Goal: Task Accomplishment & Management: Complete application form

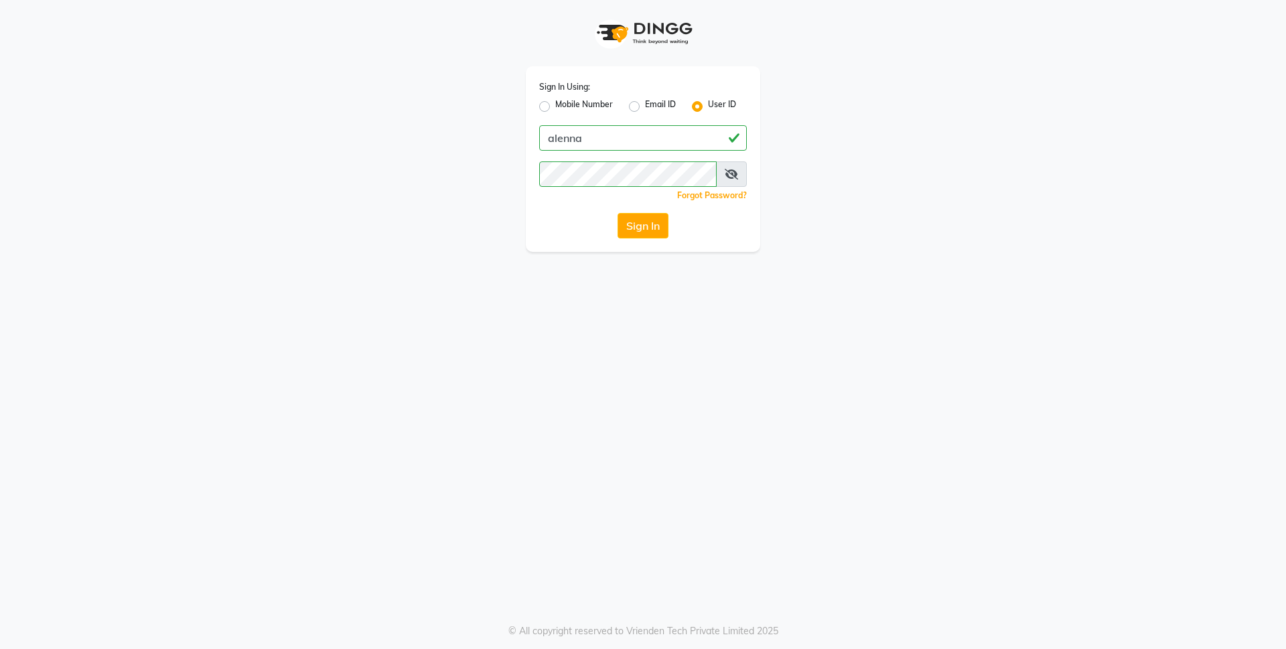
click at [650, 223] on button "Sign In" at bounding box center [643, 225] width 51 height 25
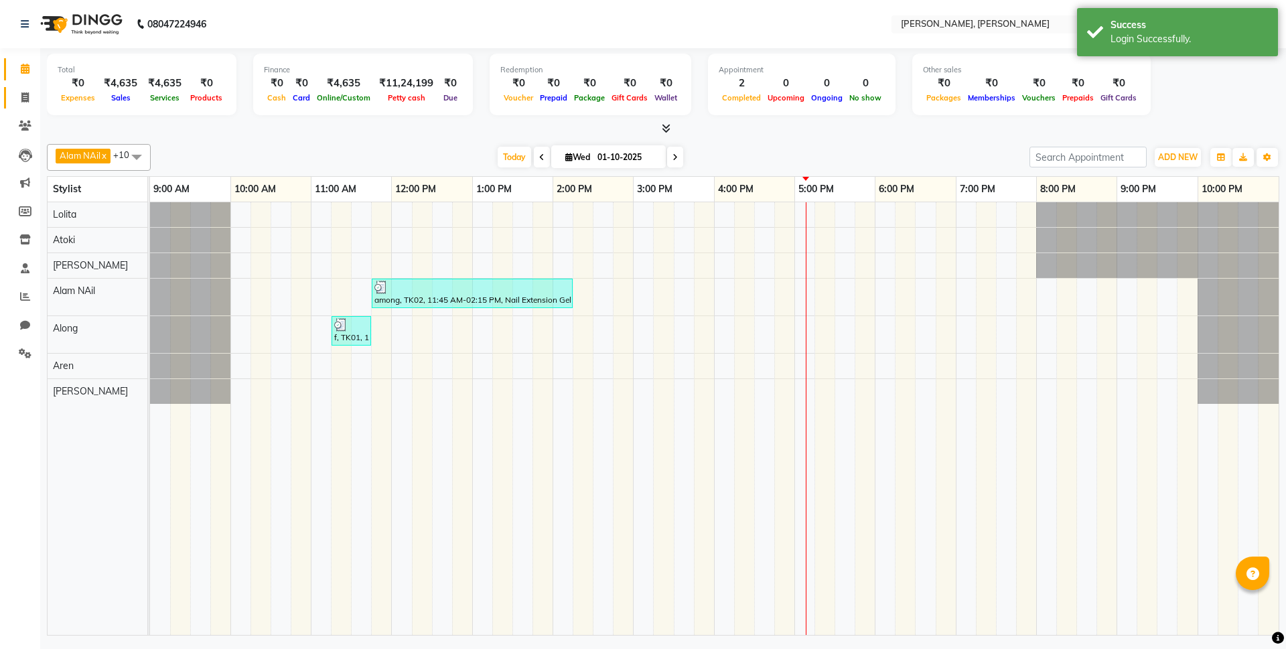
select select "en"
drag, startPoint x: 25, startPoint y: 98, endPoint x: 36, endPoint y: 125, distance: 28.9
click at [25, 97] on icon at bounding box center [24, 97] width 7 height 10
select select "service"
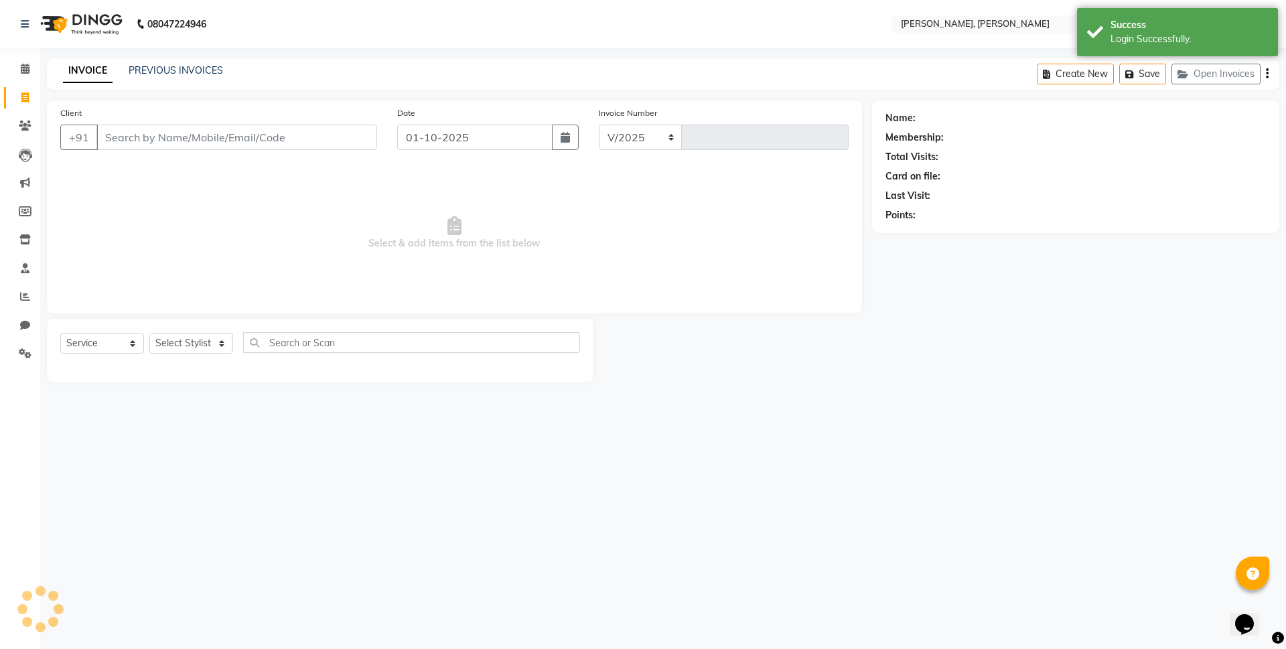
select select "5264"
type input "0720"
click at [214, 342] on select "Select Stylist" at bounding box center [191, 343] width 84 height 21
select select "53296"
click at [149, 333] on select "Select Stylist Alam NAil Along anju [PERSON_NAME] [PERSON_NAME] Lolita luni" at bounding box center [191, 343] width 84 height 21
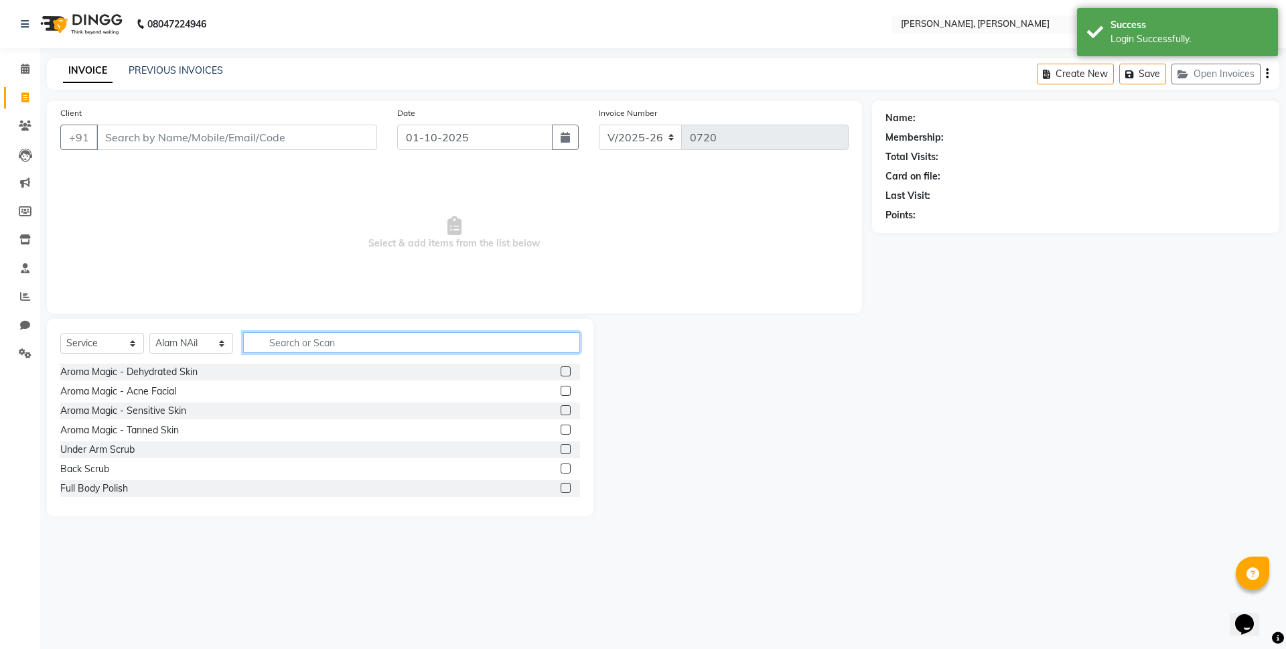
click at [275, 345] on input "text" at bounding box center [411, 342] width 337 height 21
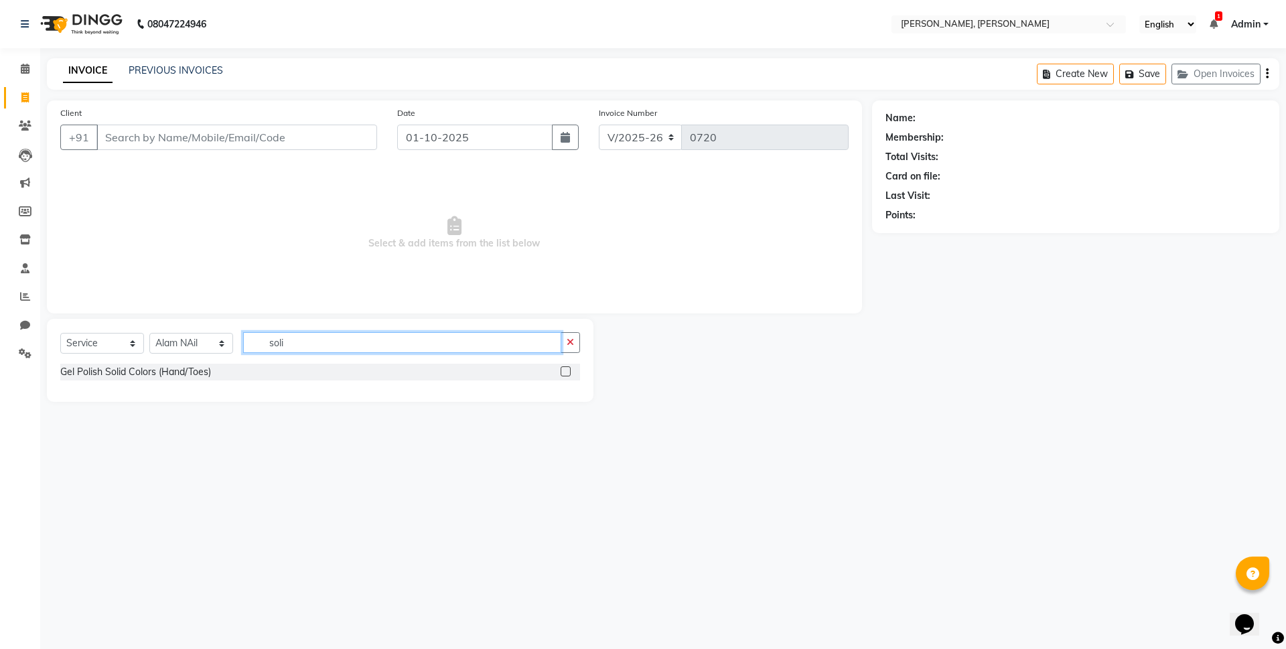
type input "soli"
click at [565, 373] on label at bounding box center [566, 371] width 10 height 10
click at [565, 373] on input "checkbox" at bounding box center [565, 372] width 9 height 9
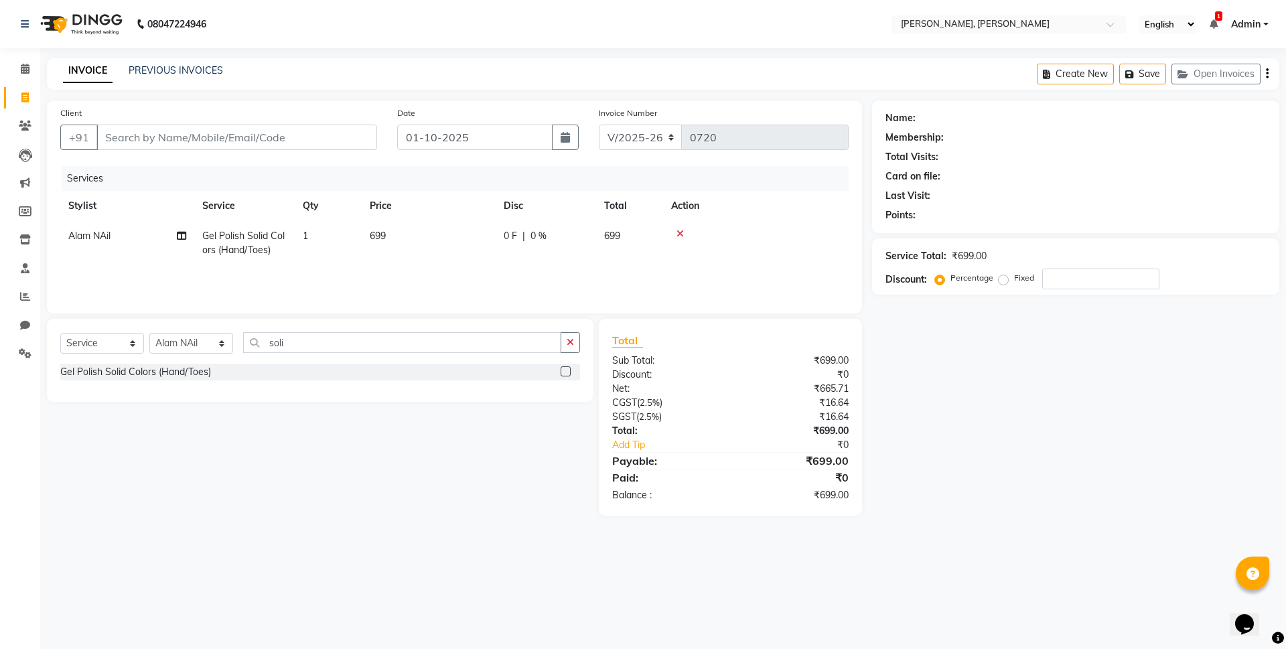
click at [565, 373] on label at bounding box center [566, 371] width 10 height 10
click at [565, 373] on input "checkbox" at bounding box center [565, 372] width 9 height 9
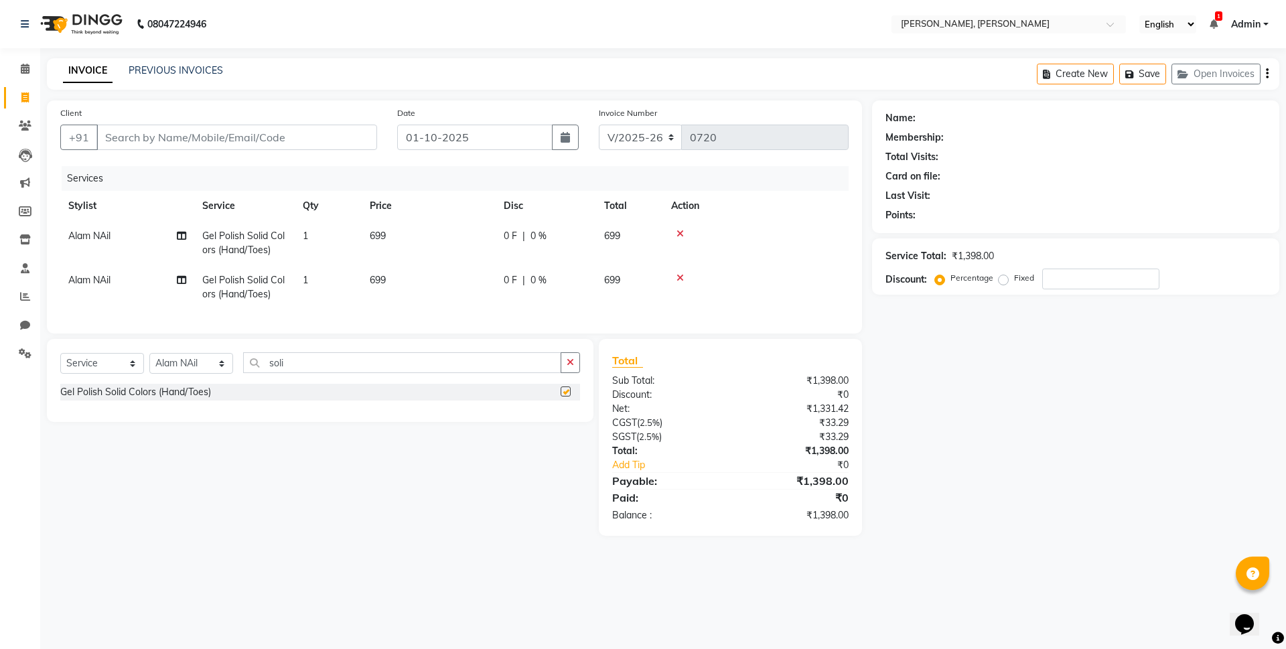
checkbox input "false"
click at [119, 138] on input "Client" at bounding box center [236, 137] width 281 height 25
type input "8"
type input "0"
type input "8257907300"
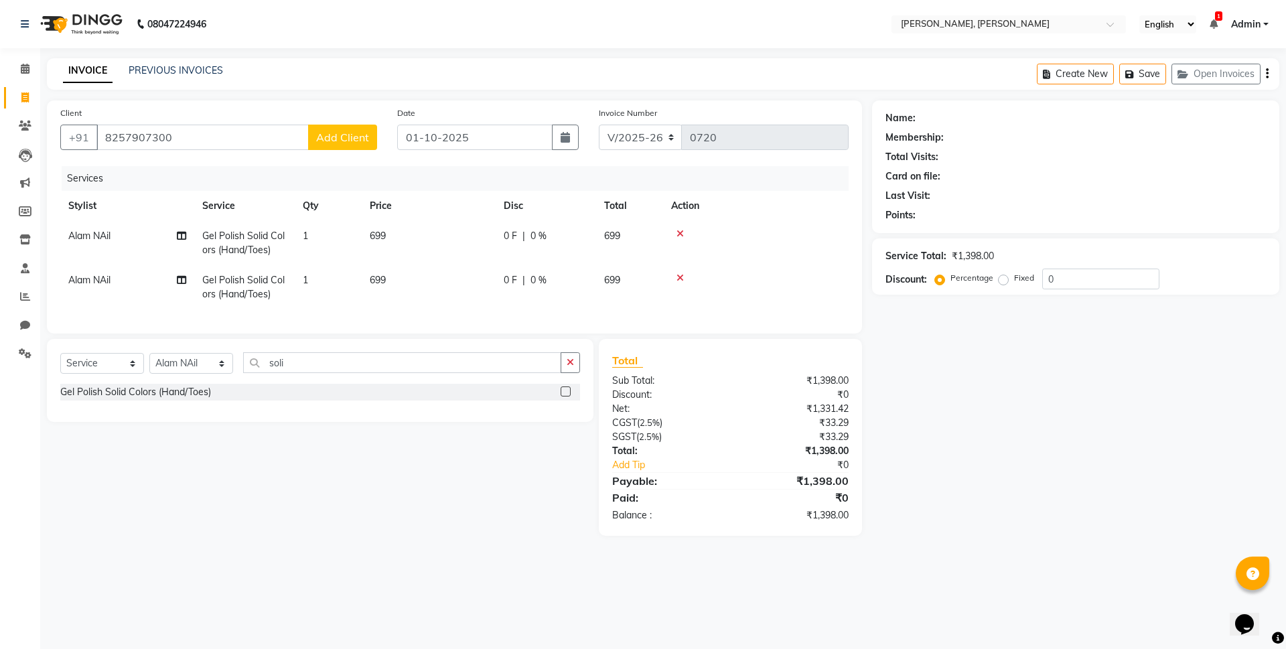
click at [339, 135] on span "Add Client" at bounding box center [342, 137] width 53 height 13
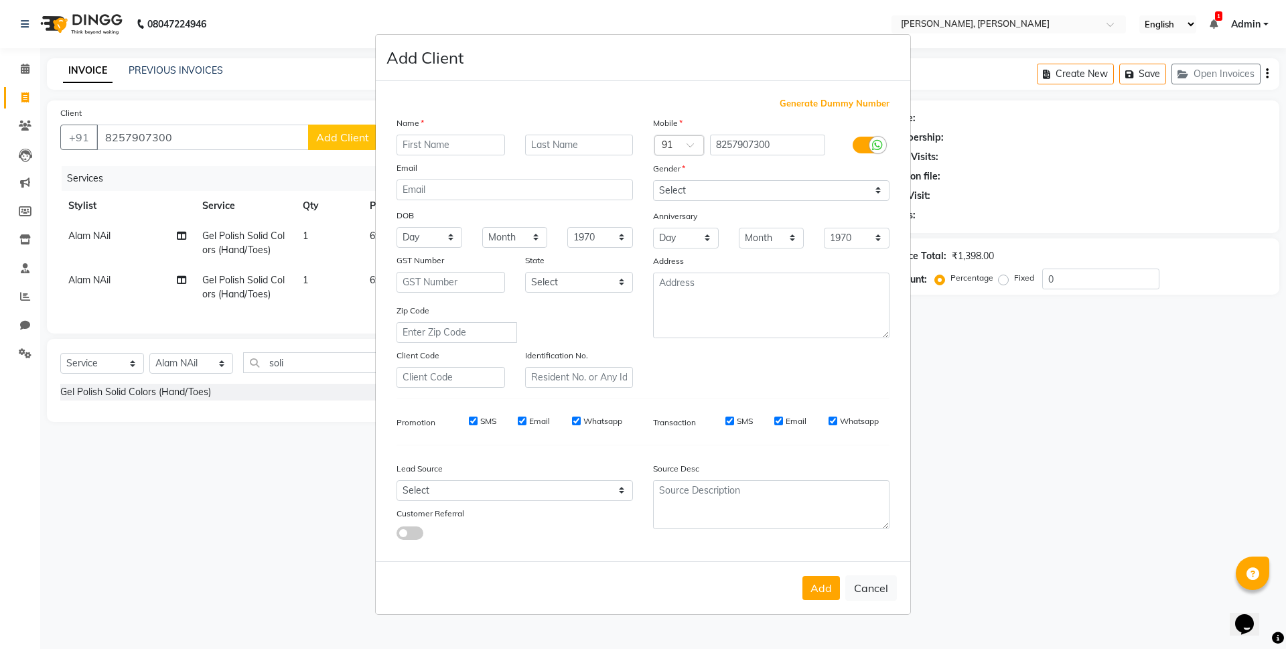
click at [436, 148] on input "text" at bounding box center [451, 145] width 109 height 21
type input "azung"
click at [698, 190] on select "Select [DEMOGRAPHIC_DATA] [DEMOGRAPHIC_DATA] Other Prefer Not To Say" at bounding box center [771, 190] width 236 height 21
select select "[DEMOGRAPHIC_DATA]"
click at [653, 180] on select "Select [DEMOGRAPHIC_DATA] [DEMOGRAPHIC_DATA] Other Prefer Not To Say" at bounding box center [771, 190] width 236 height 21
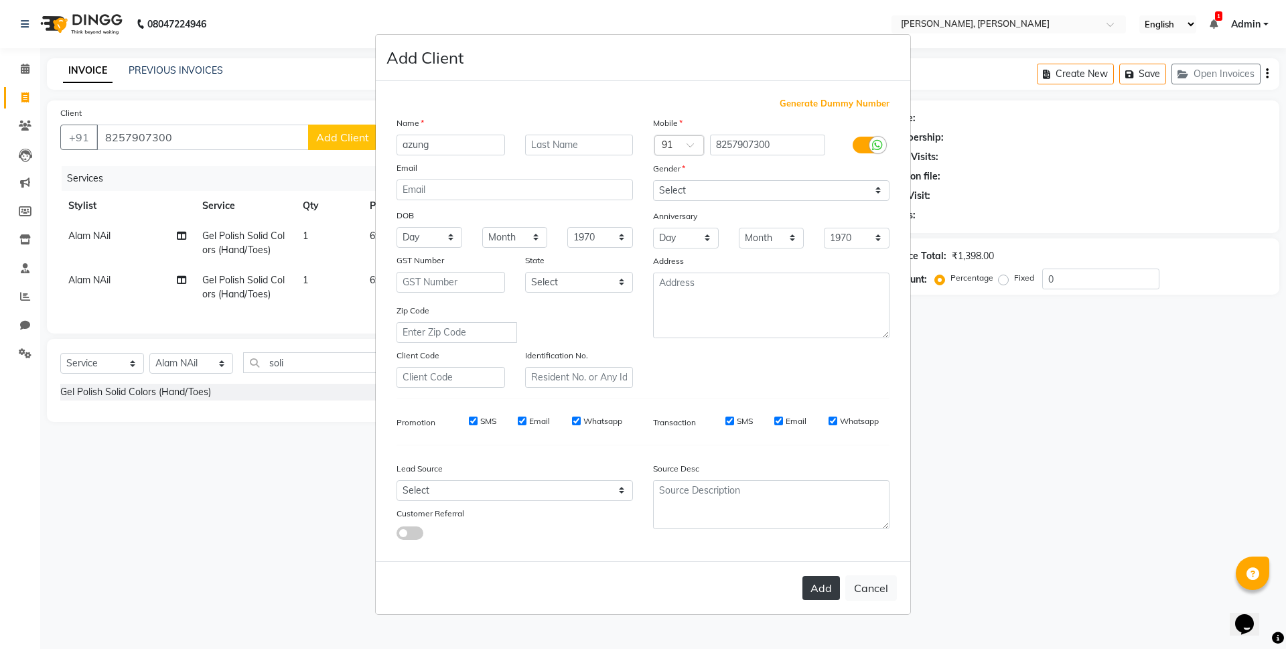
click at [826, 593] on button "Add" at bounding box center [821, 588] width 38 height 24
select select
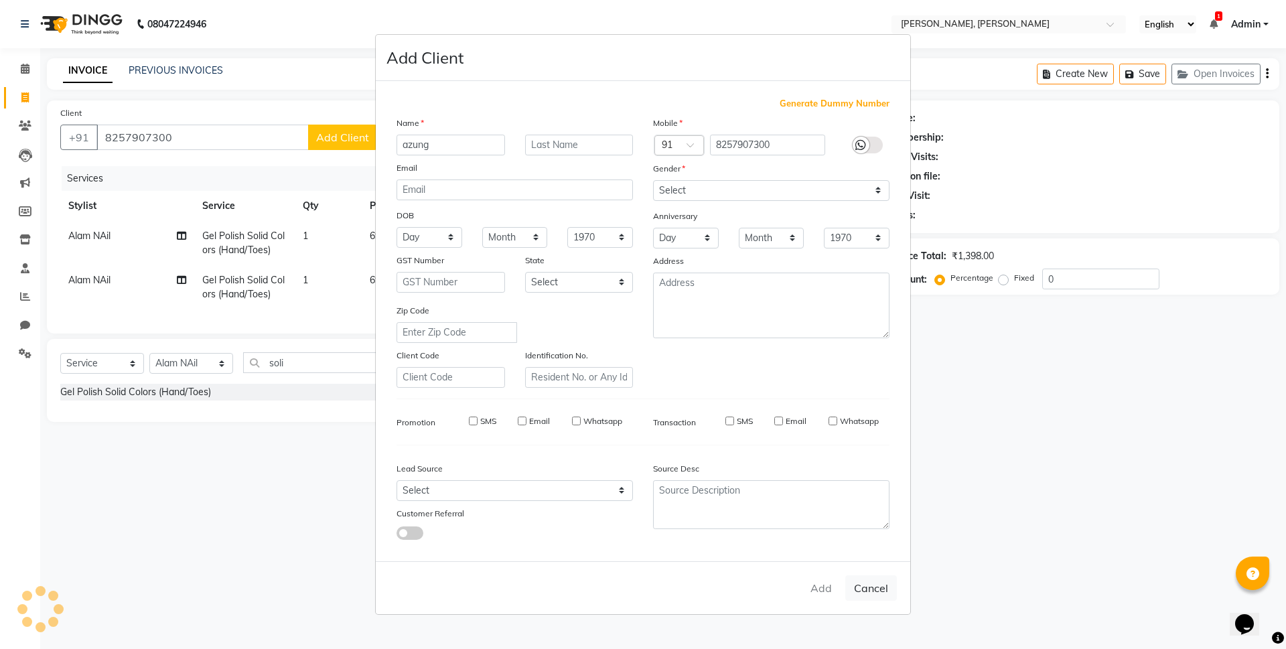
select select
checkbox input "false"
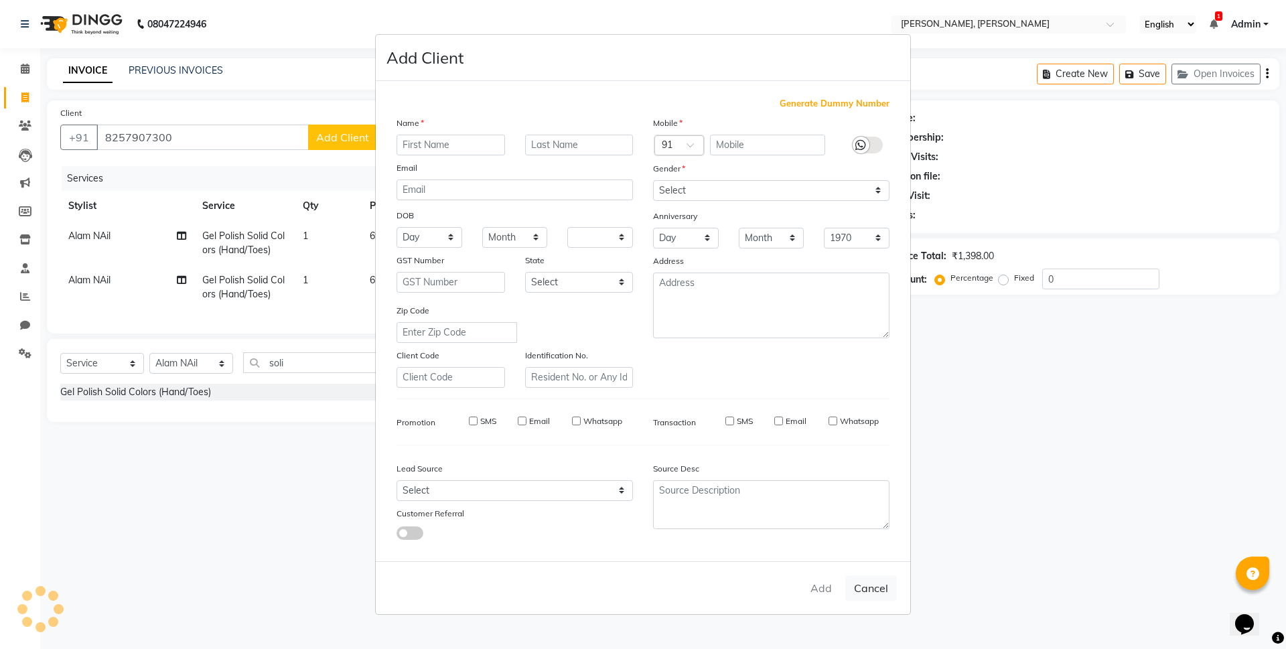
checkbox input "false"
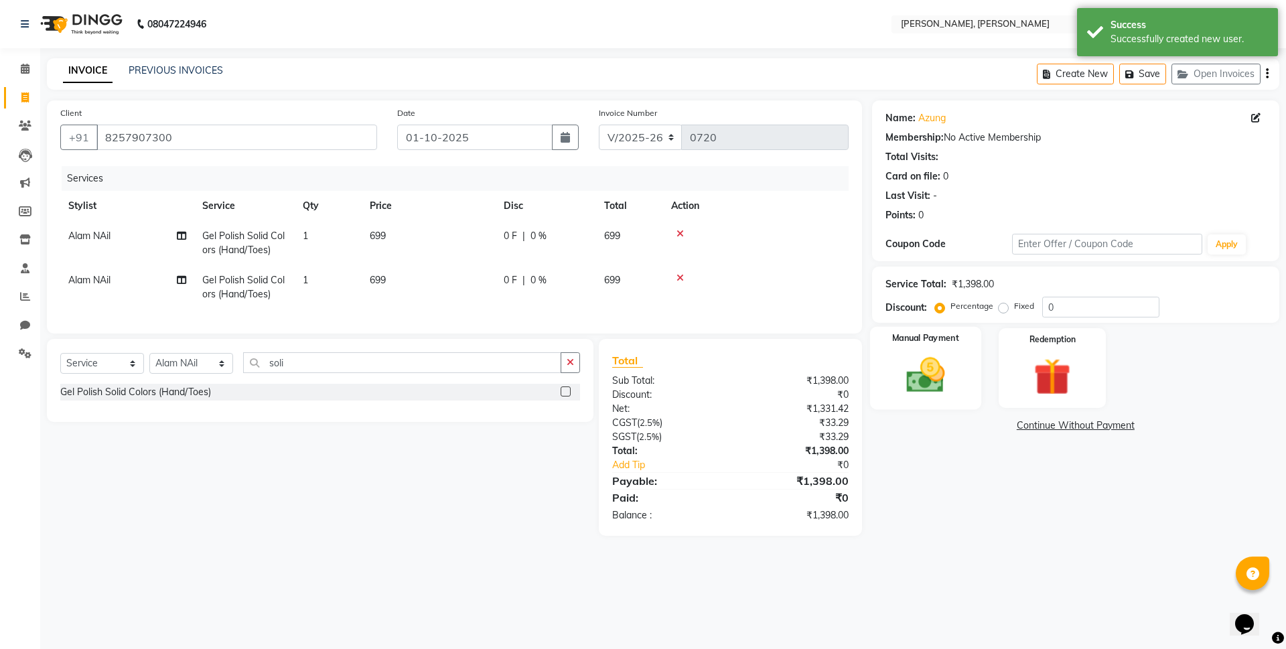
click at [908, 360] on img at bounding box center [925, 375] width 62 height 44
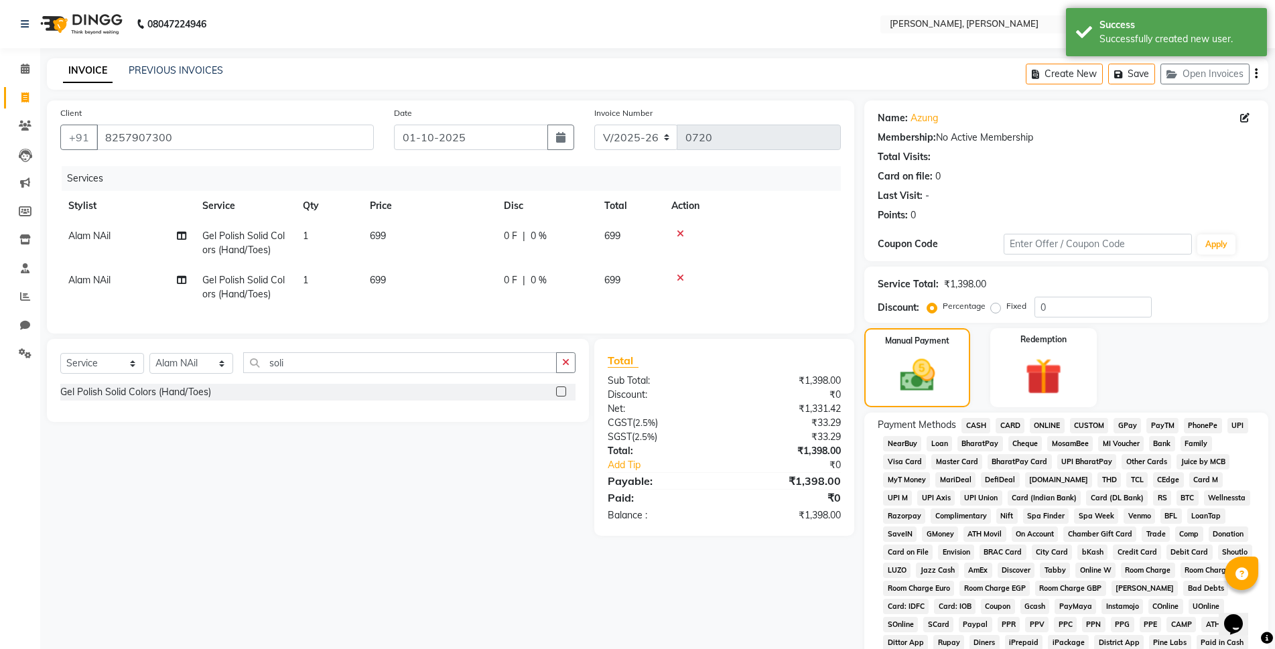
click at [1046, 421] on span "ONLINE" at bounding box center [1047, 425] width 35 height 15
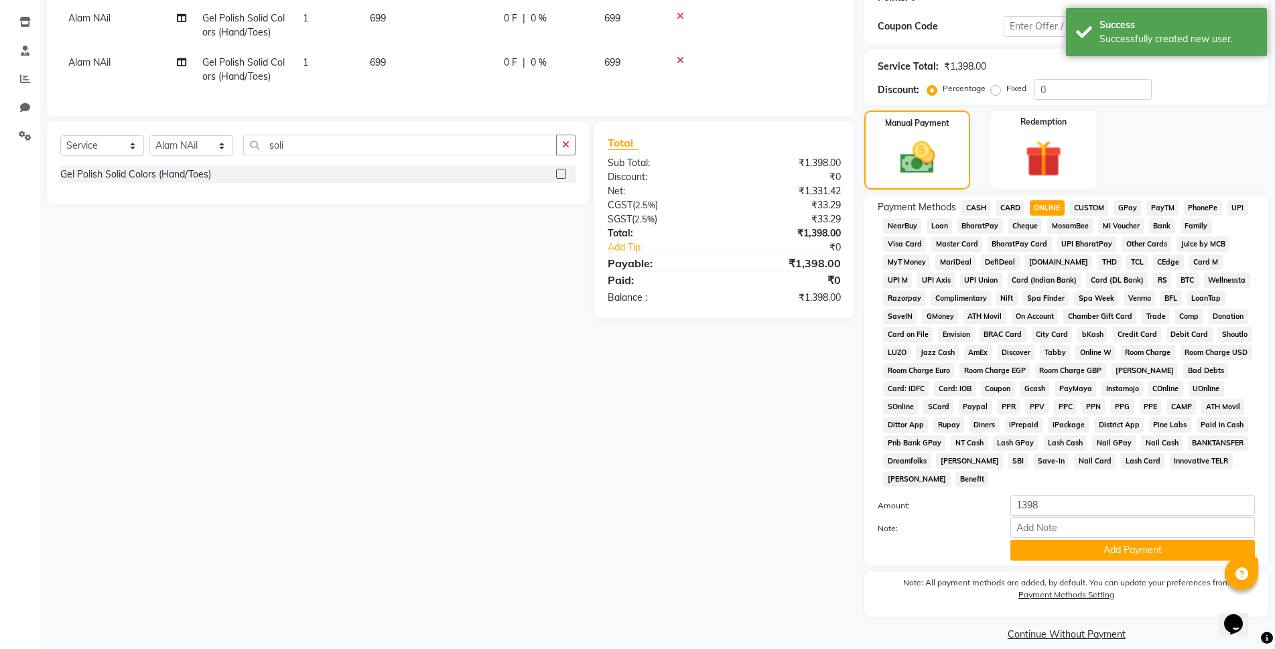
scroll to position [233, 0]
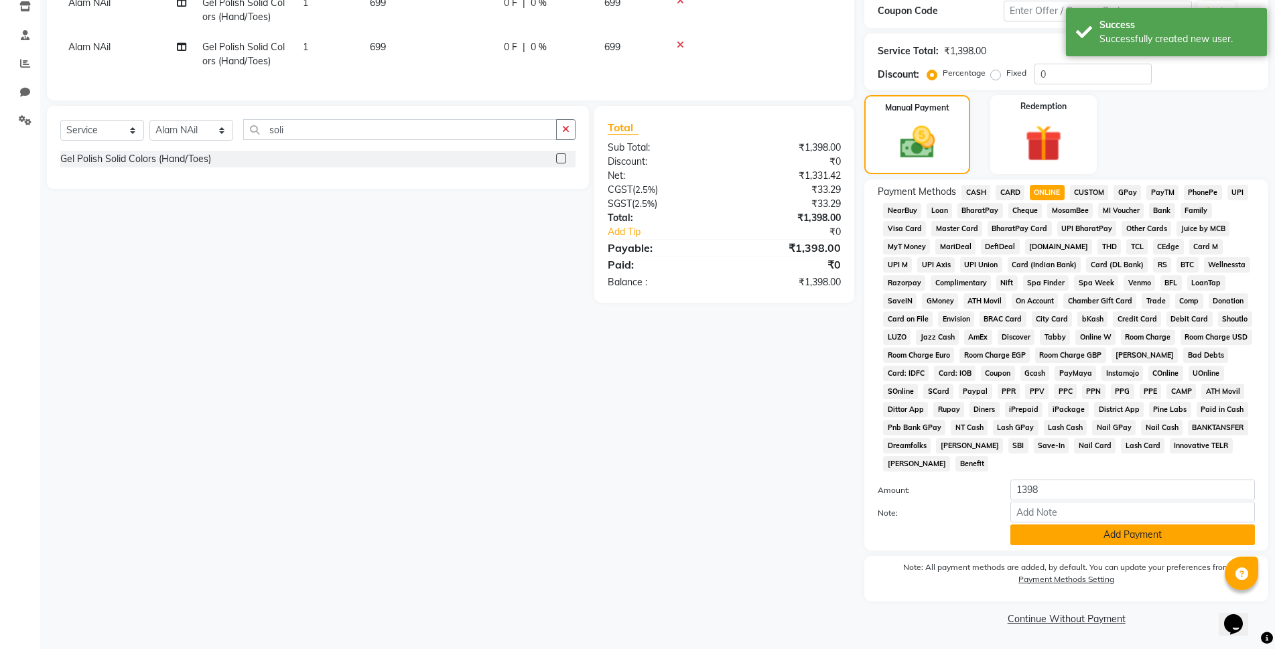
click at [1128, 535] on button "Add Payment" at bounding box center [1132, 534] width 244 height 21
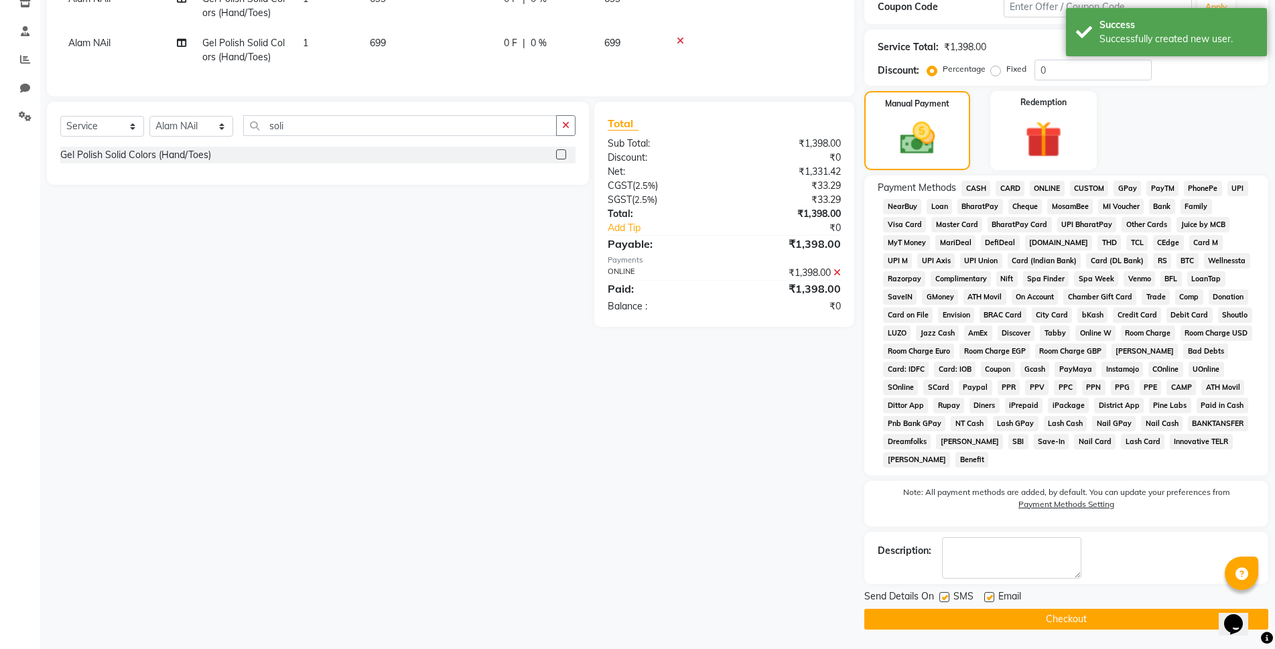
scroll to position [238, 0]
click at [1095, 620] on button "Checkout" at bounding box center [1066, 618] width 404 height 21
